Goal: Browse casually

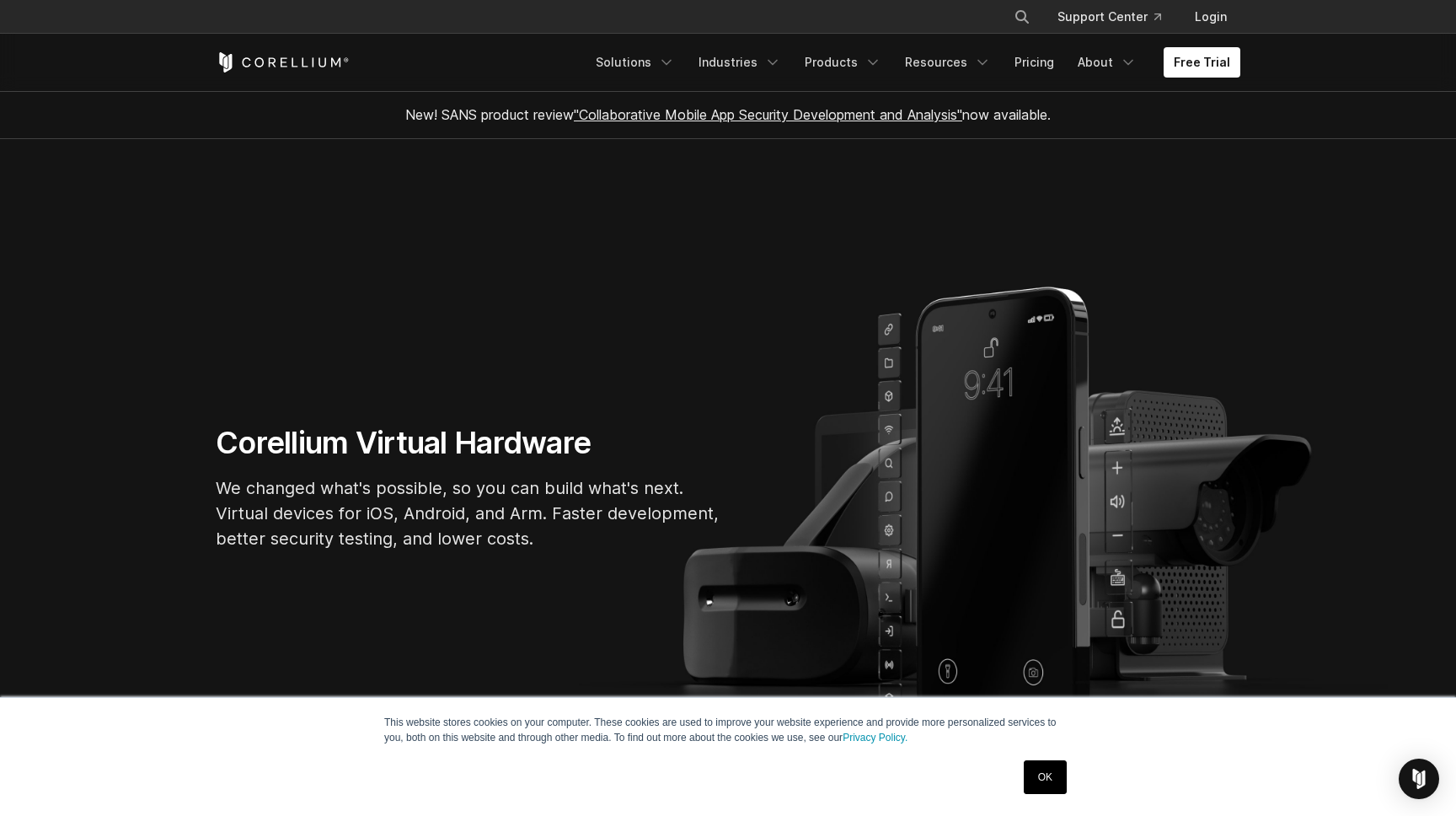
click at [1048, 783] on link "OK" at bounding box center [1045, 777] width 43 height 34
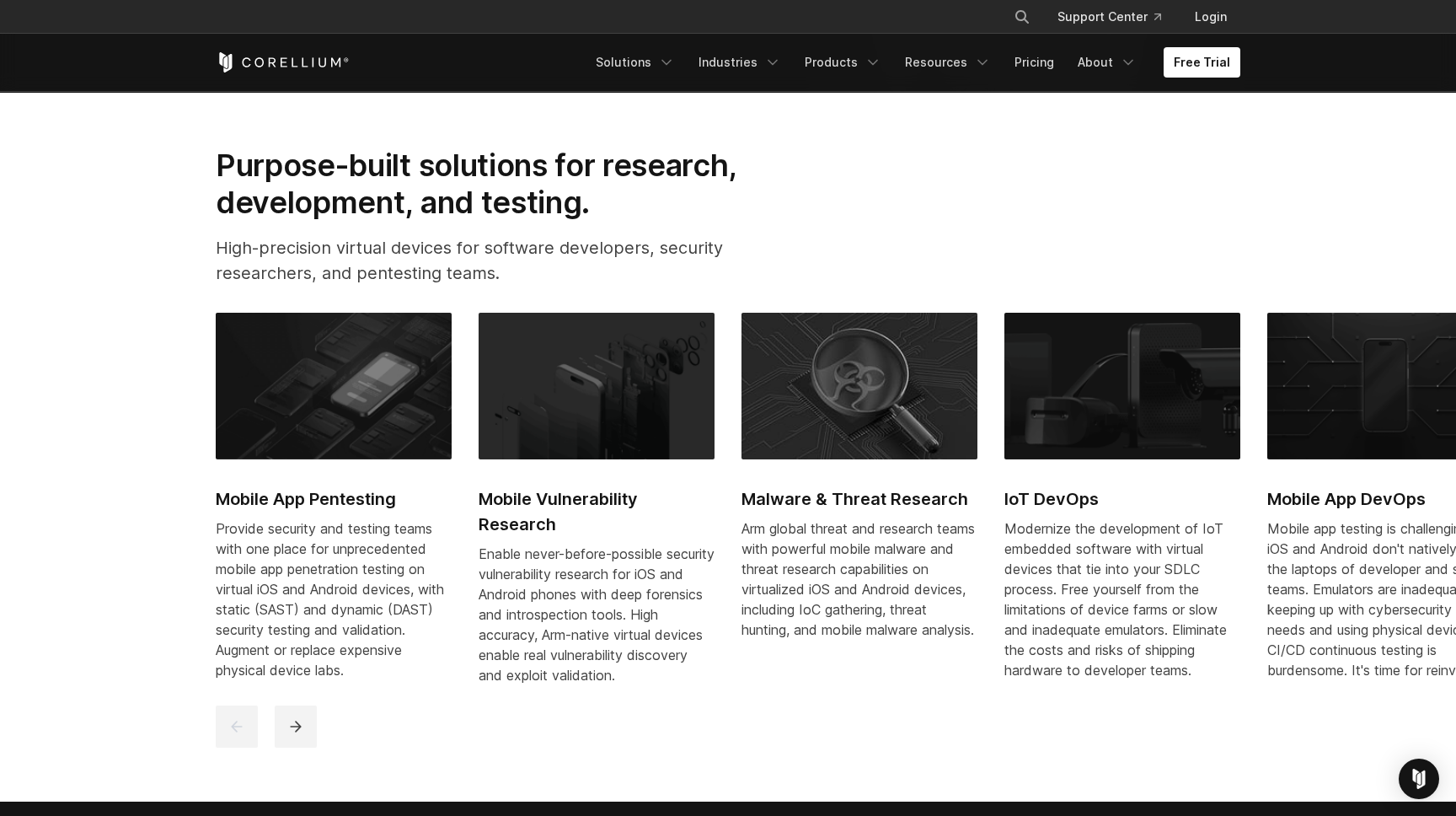
scroll to position [778, 0]
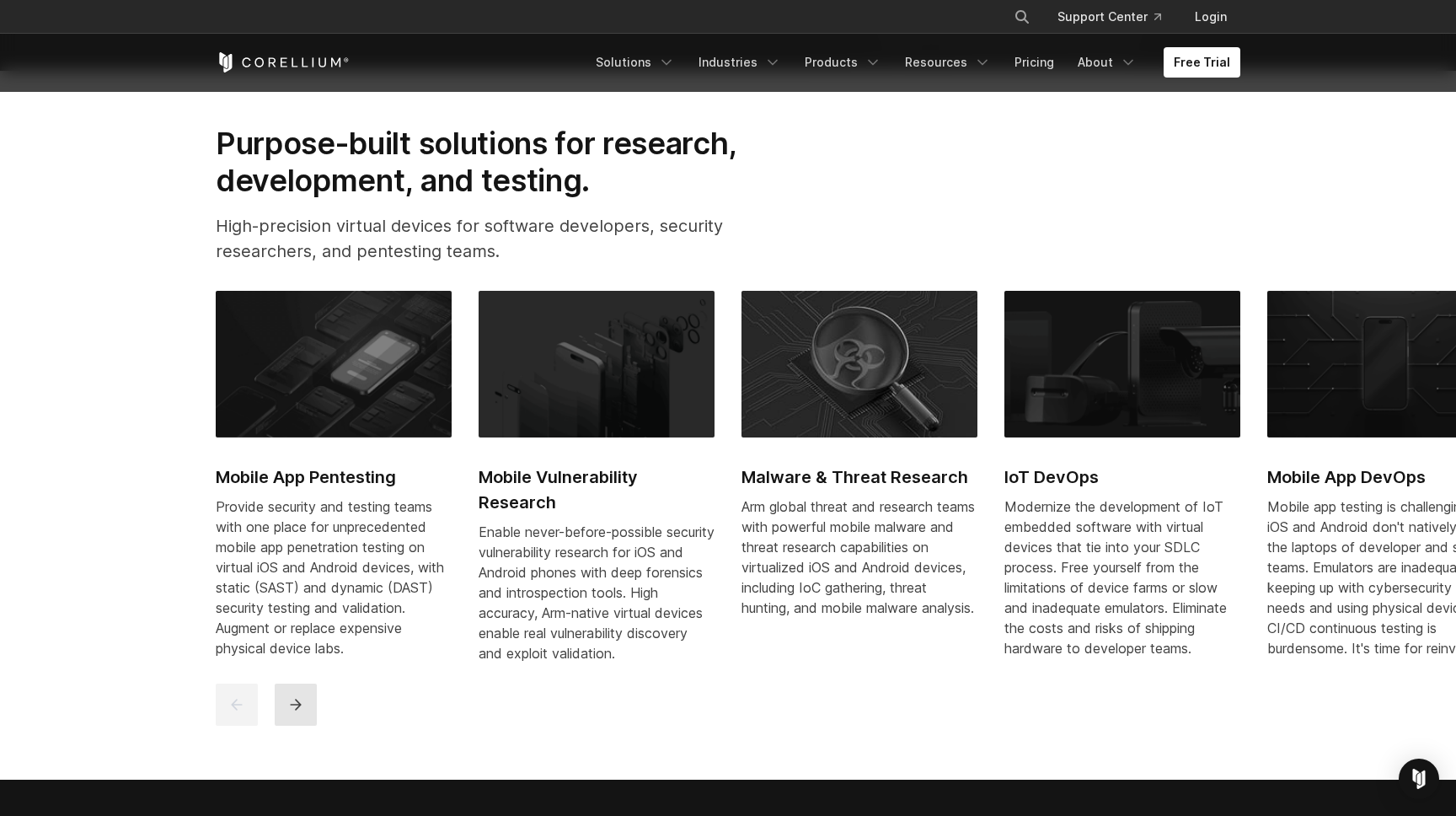
click at [295, 713] on icon "next" at bounding box center [295, 704] width 17 height 17
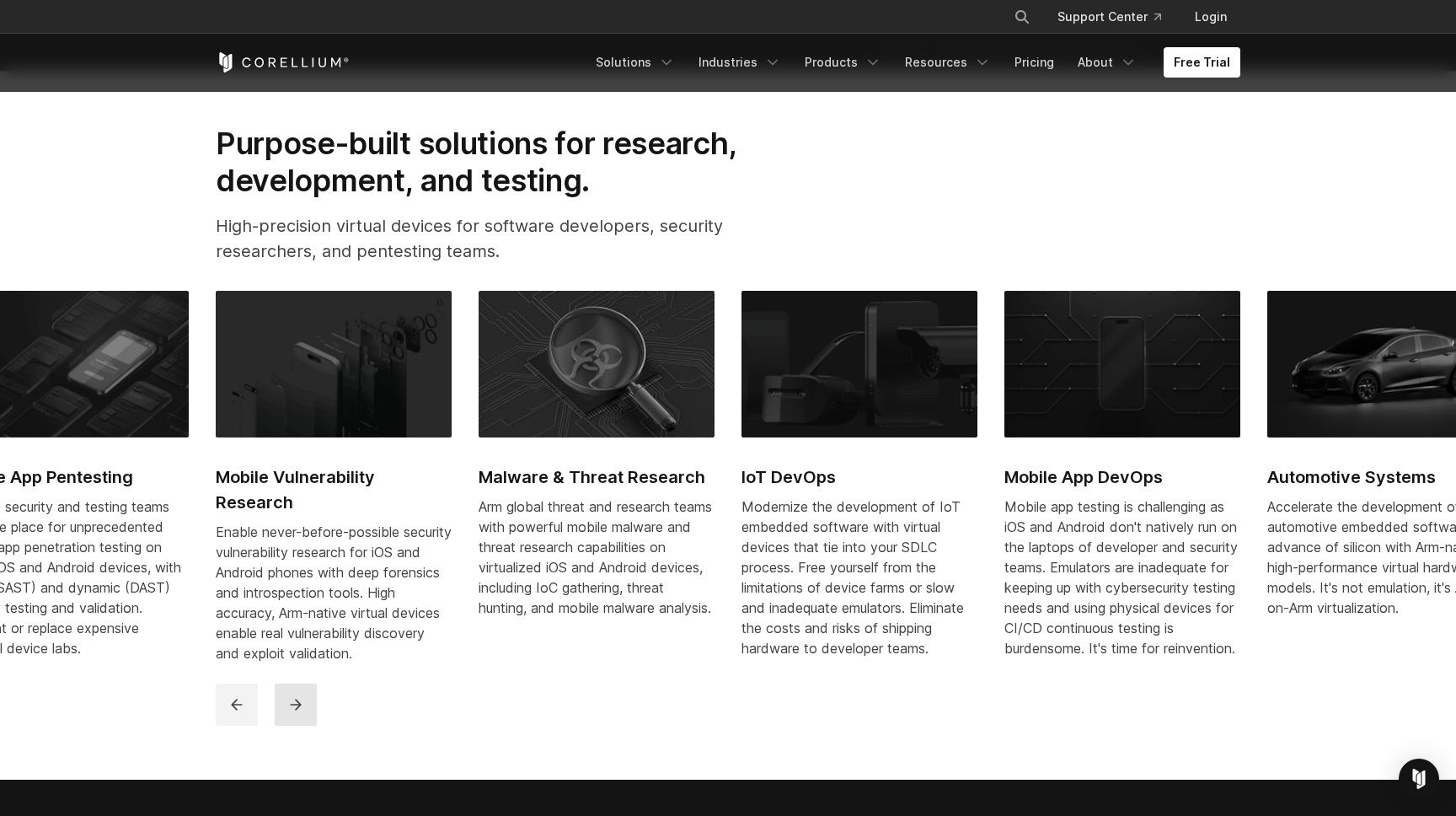
click at [302, 713] on icon "next" at bounding box center [295, 704] width 17 height 17
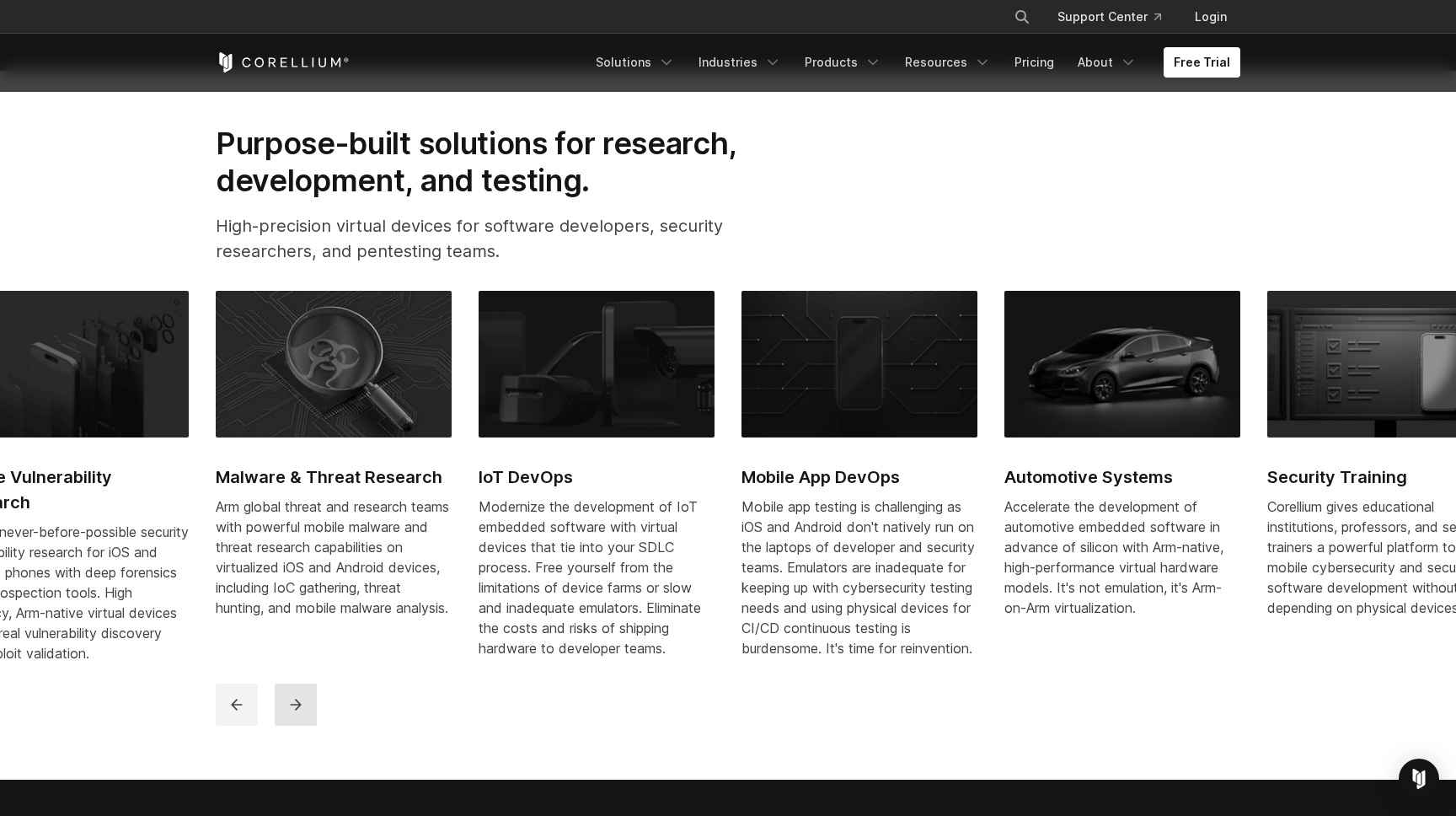
click at [302, 713] on icon "next" at bounding box center [295, 704] width 17 height 17
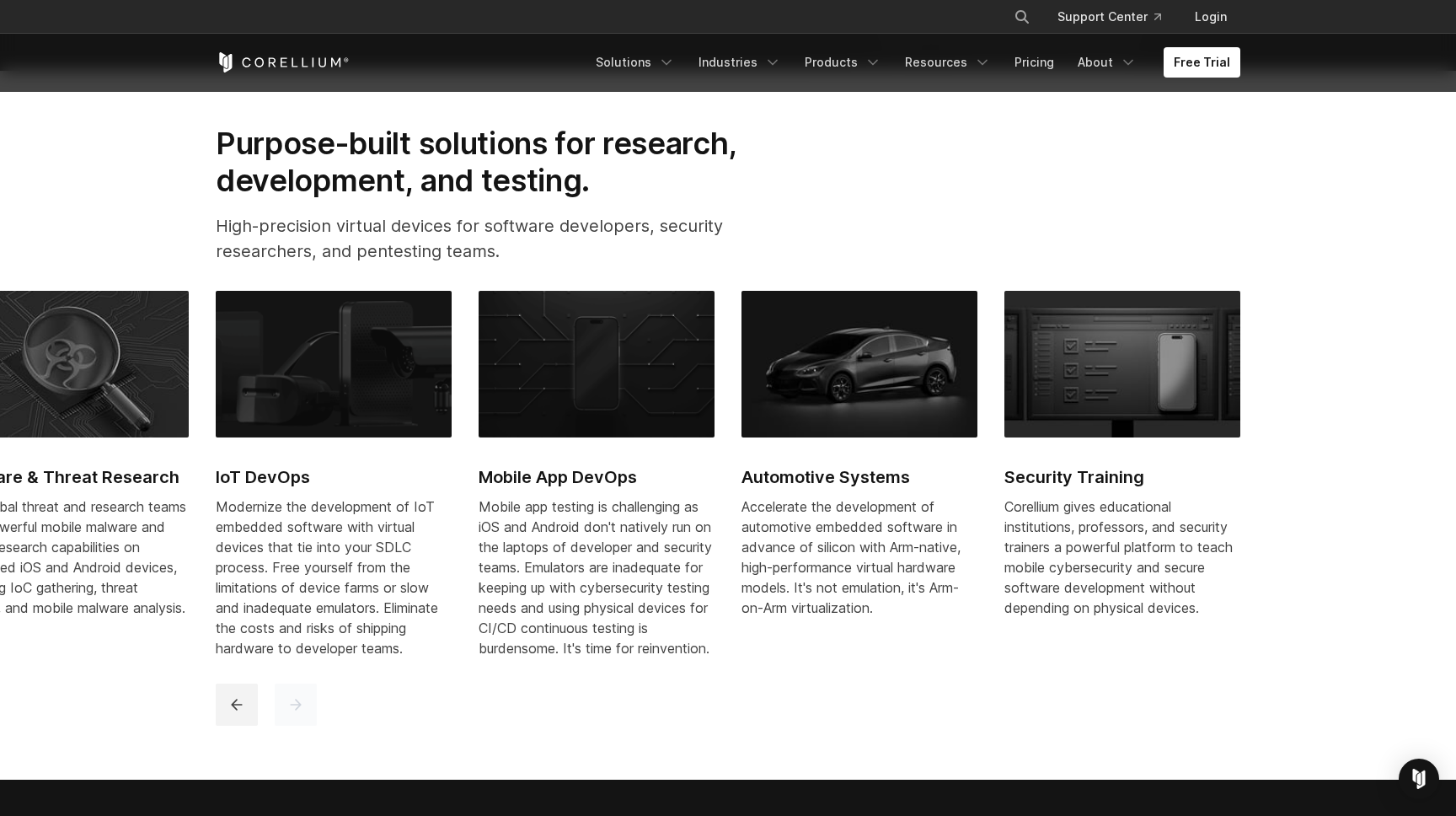
click at [302, 713] on icon "next" at bounding box center [295, 704] width 17 height 17
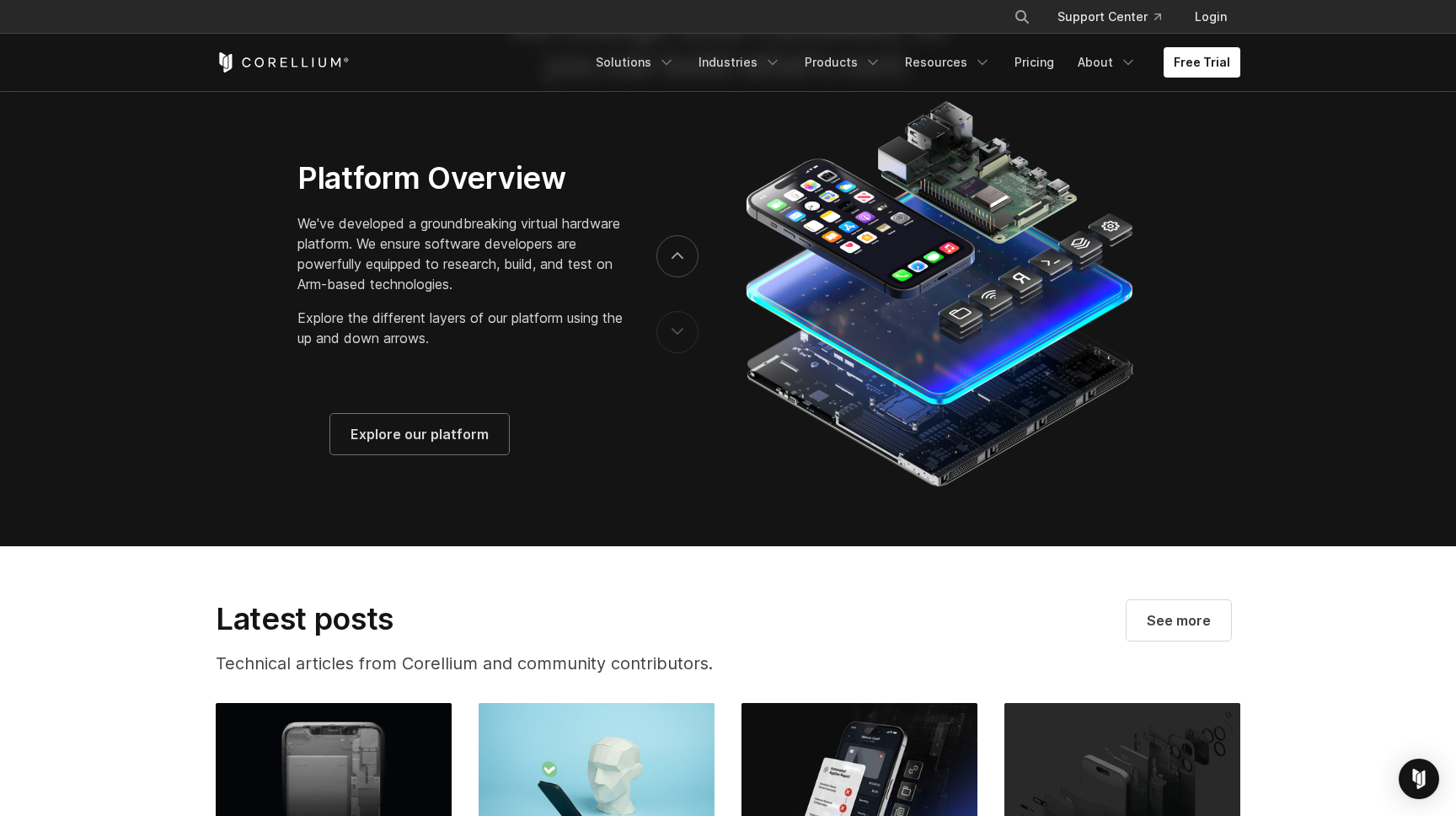
scroll to position [2817, 0]
click at [690, 261] on button "next" at bounding box center [677, 255] width 42 height 42
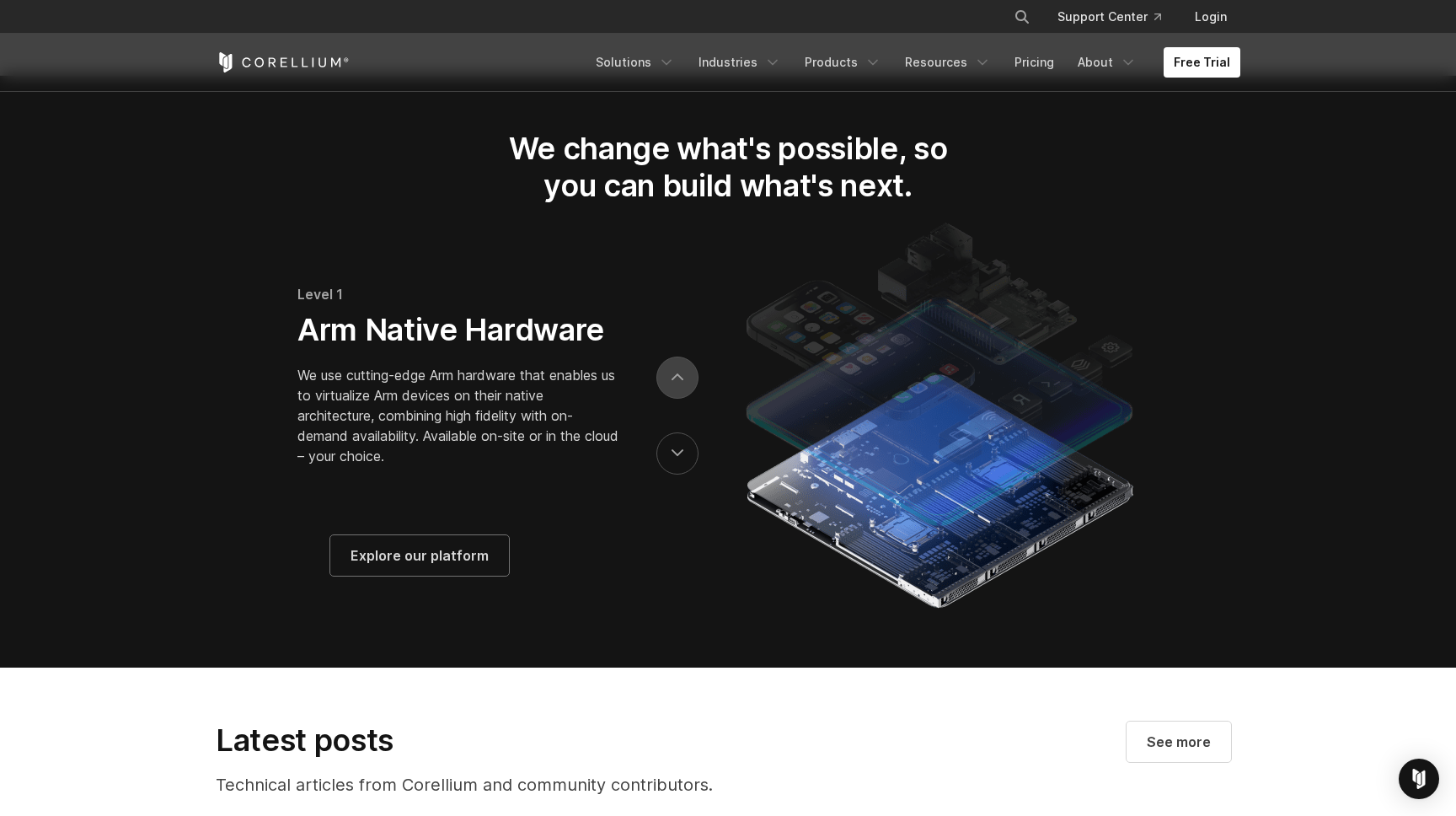
scroll to position [2691, 0]
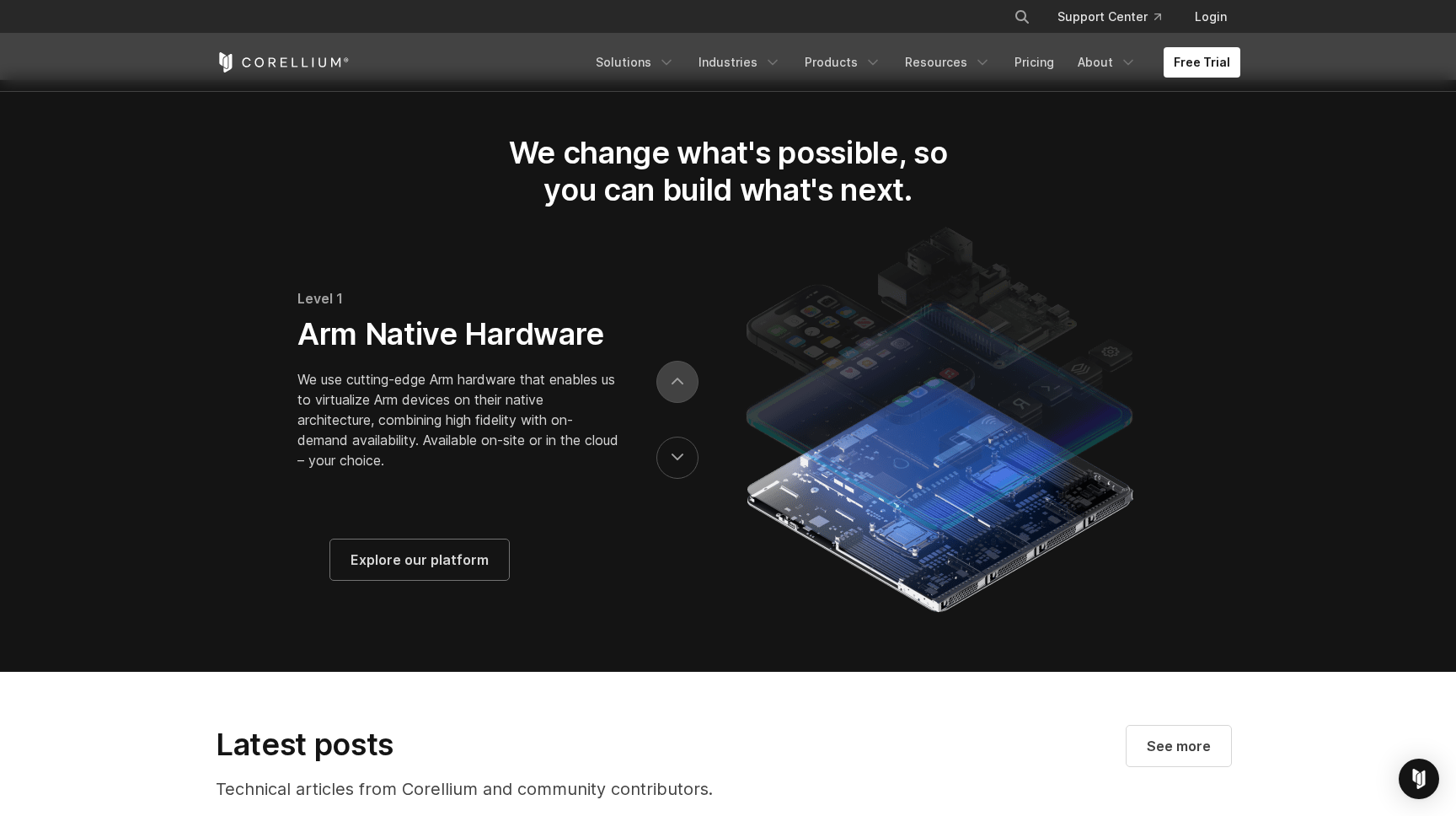
click at [684, 403] on button "next" at bounding box center [677, 382] width 42 height 42
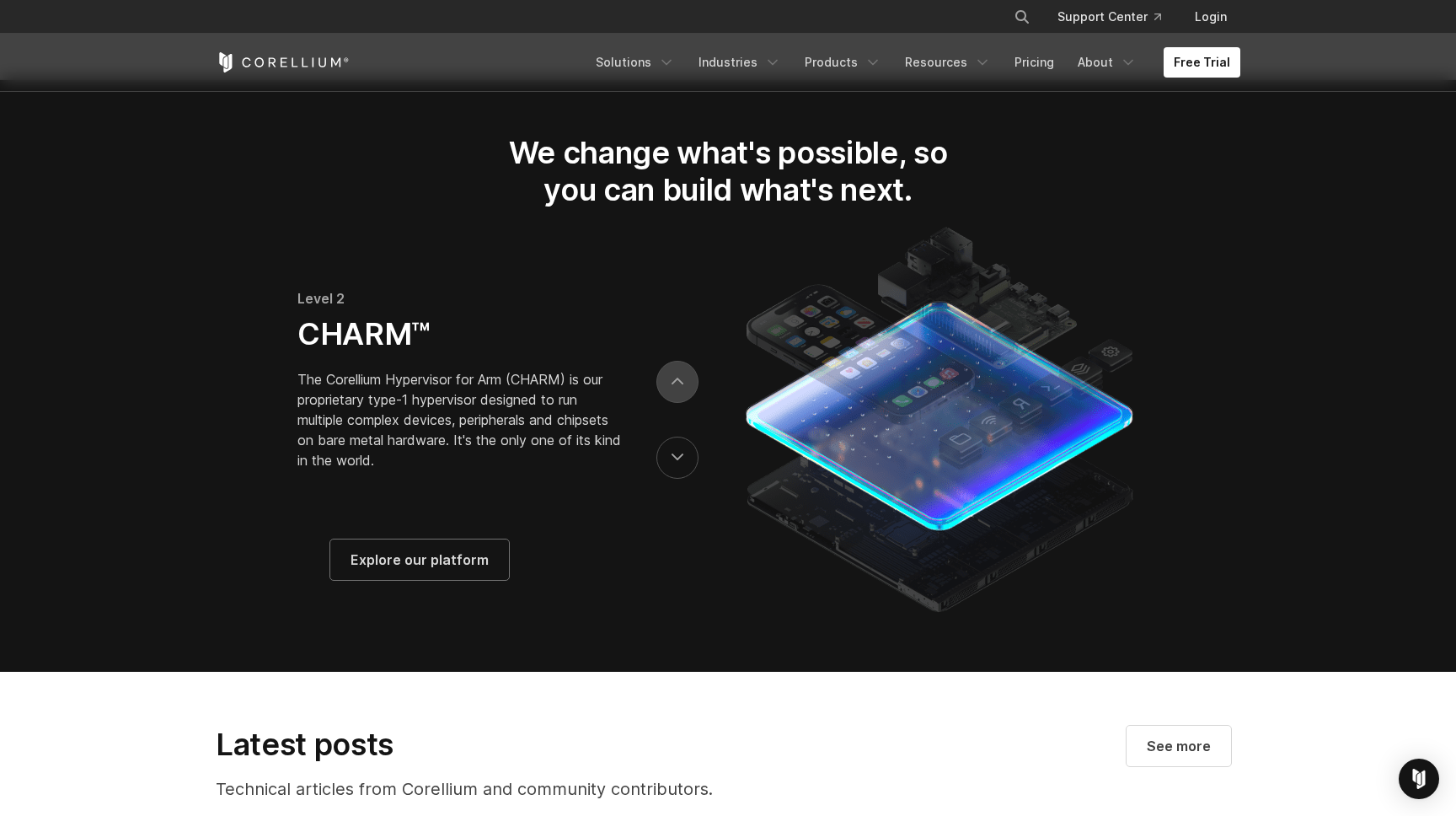
click at [684, 403] on button "next" at bounding box center [677, 382] width 42 height 42
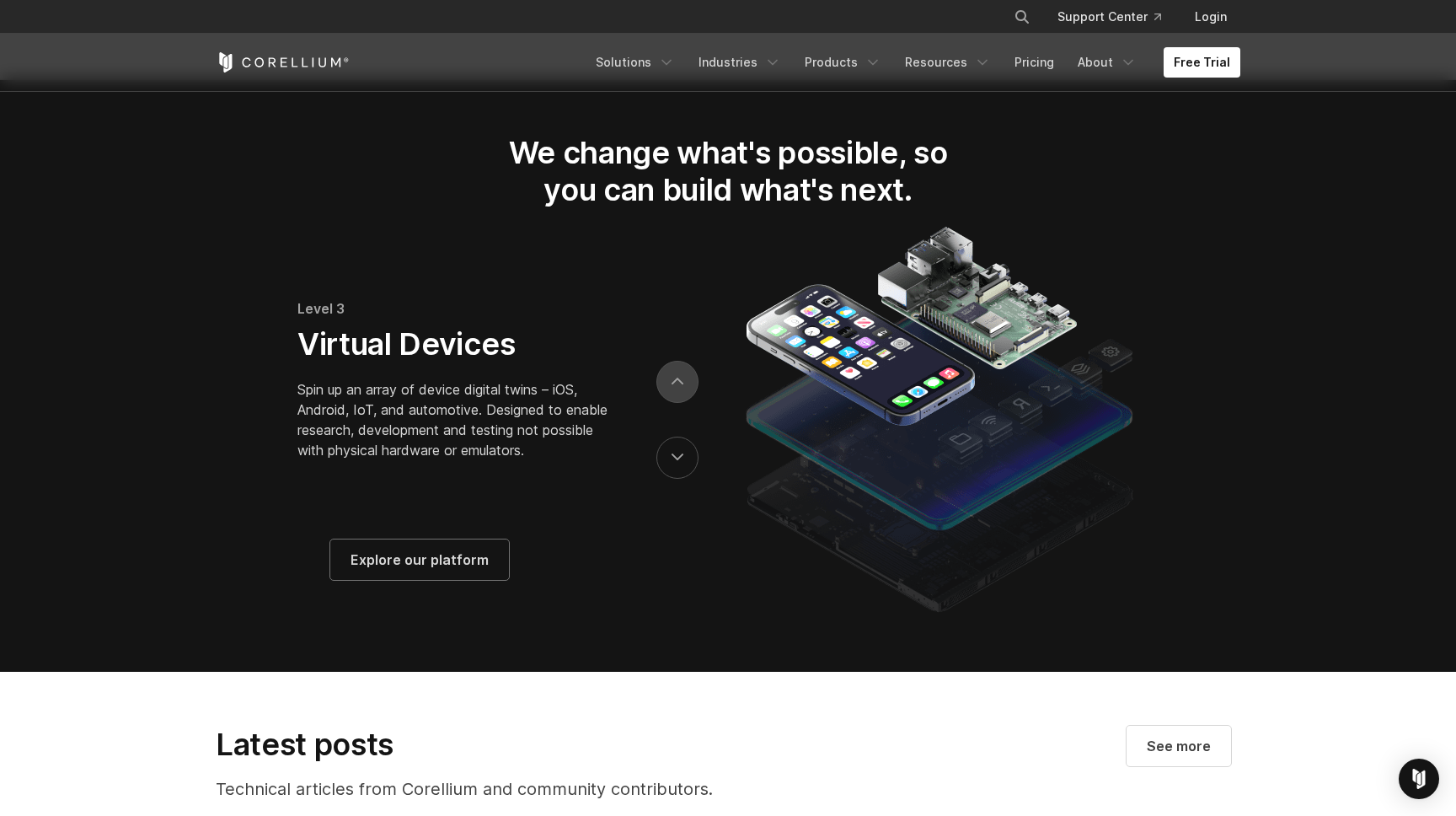
click at [684, 403] on button "next" at bounding box center [677, 382] width 42 height 42
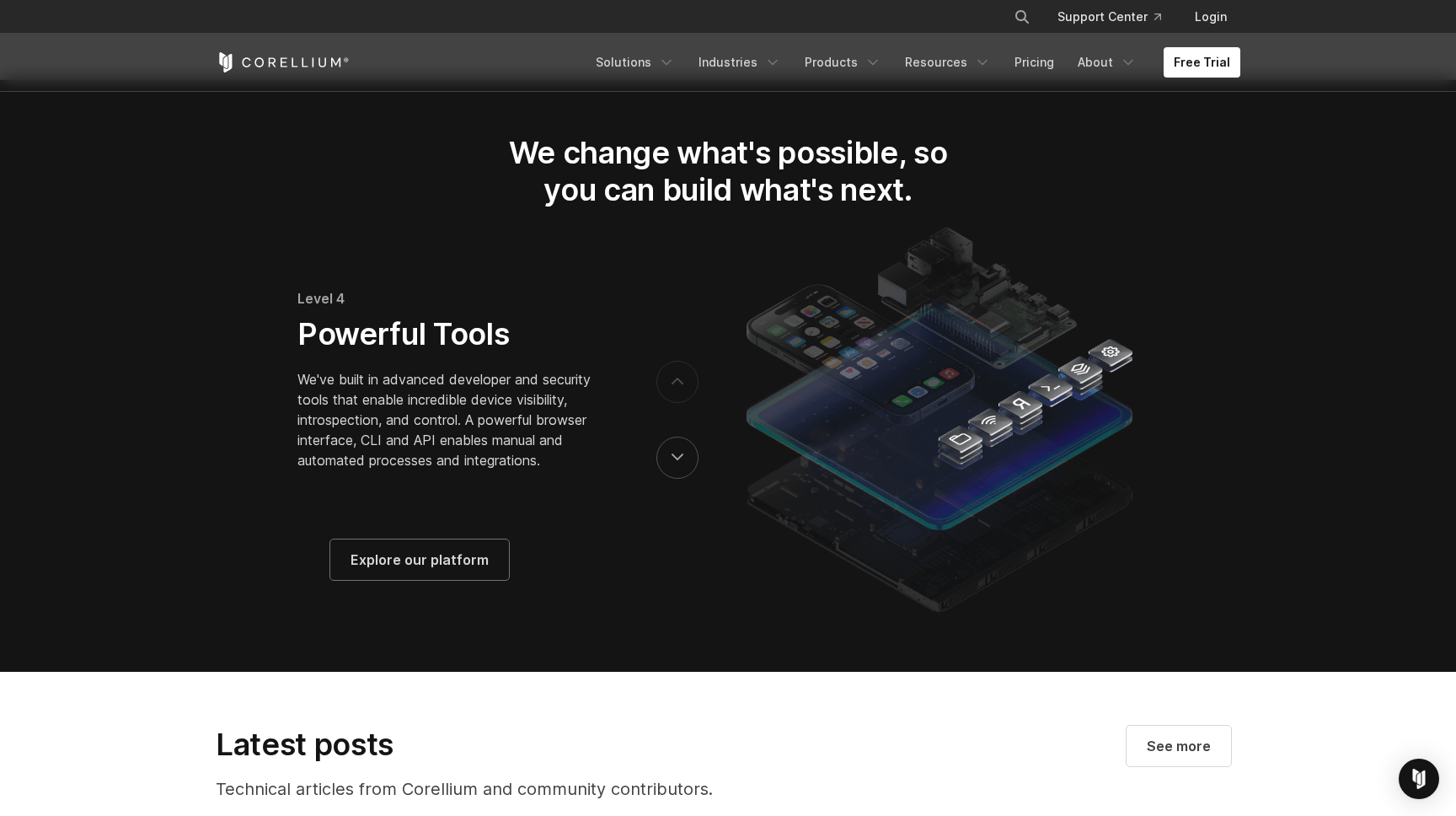
click at [684, 403] on button "next" at bounding box center [677, 382] width 42 height 42
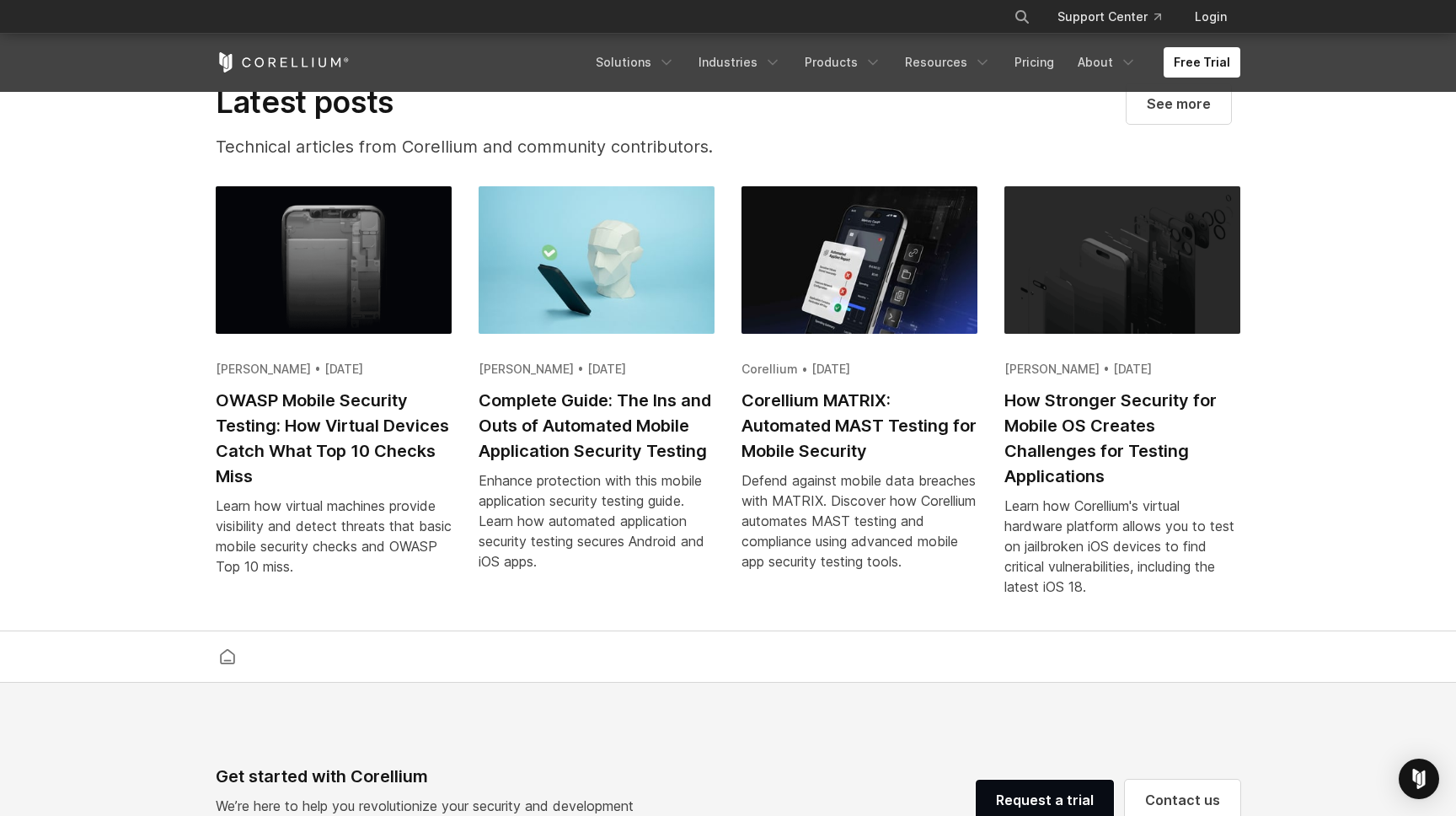
scroll to position [3334, 0]
